Goal: Task Accomplishment & Management: Manage account settings

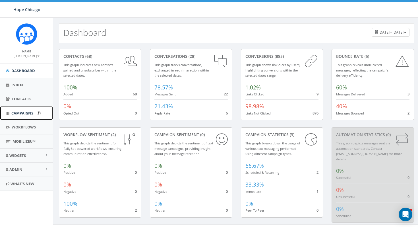
click at [25, 108] on link "Campaigns" at bounding box center [26, 113] width 53 height 14
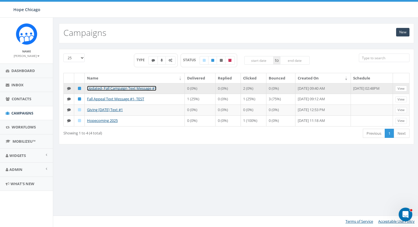
click at [106, 88] on link "Updated- Fall Campaign Text Message #1" at bounding box center [121, 88] width 69 height 5
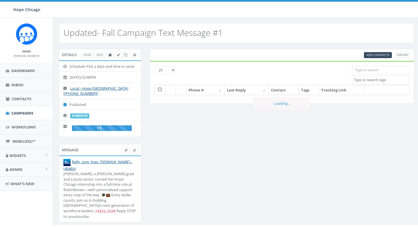
select select
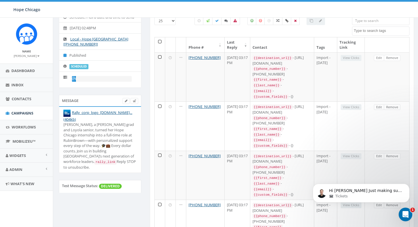
scroll to position [19, 0]
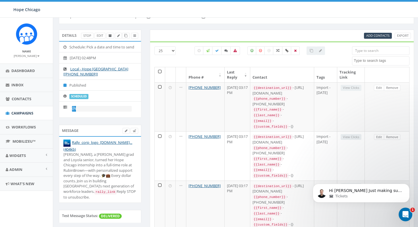
click at [367, 52] on input "search" at bounding box center [380, 50] width 57 height 9
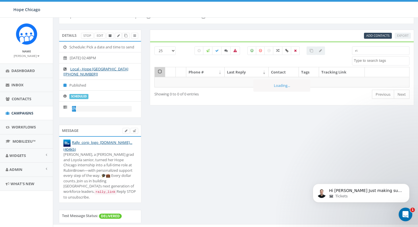
type input "r"
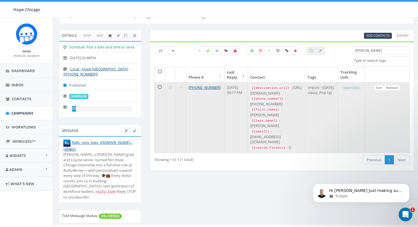
type input "[PERSON_NAME]"
click at [394, 87] on link "Remove" at bounding box center [392, 88] width 17 height 6
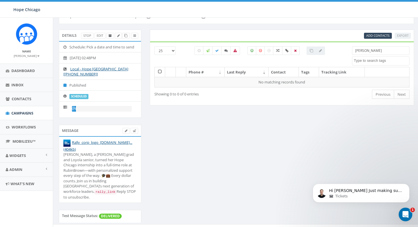
click at [376, 121] on div "Details Stop Edit Schedule: Pick a date and time to send 2025-10-09, 02:48PM Lo…" at bounding box center [237, 130] width 364 height 200
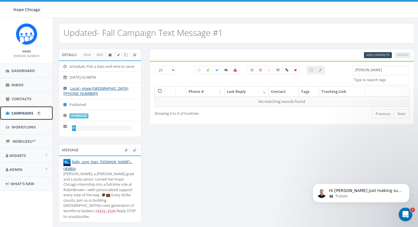
click at [17, 115] on span "Campaigns" at bounding box center [22, 112] width 22 height 5
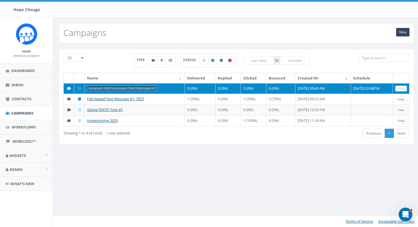
click at [111, 87] on link "Updated- Fall Campaign Text Message #1" at bounding box center [121, 88] width 69 height 5
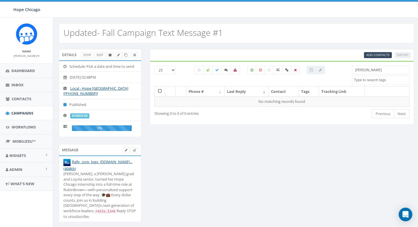
select select
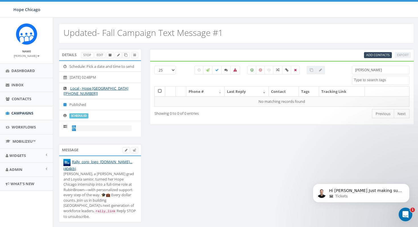
click at [168, 187] on div "Details Stop Edit Schedule: Pick a date and time to send [DATE] 02:48PM Local -…" at bounding box center [237, 149] width 364 height 200
